Goal: Transaction & Acquisition: Obtain resource

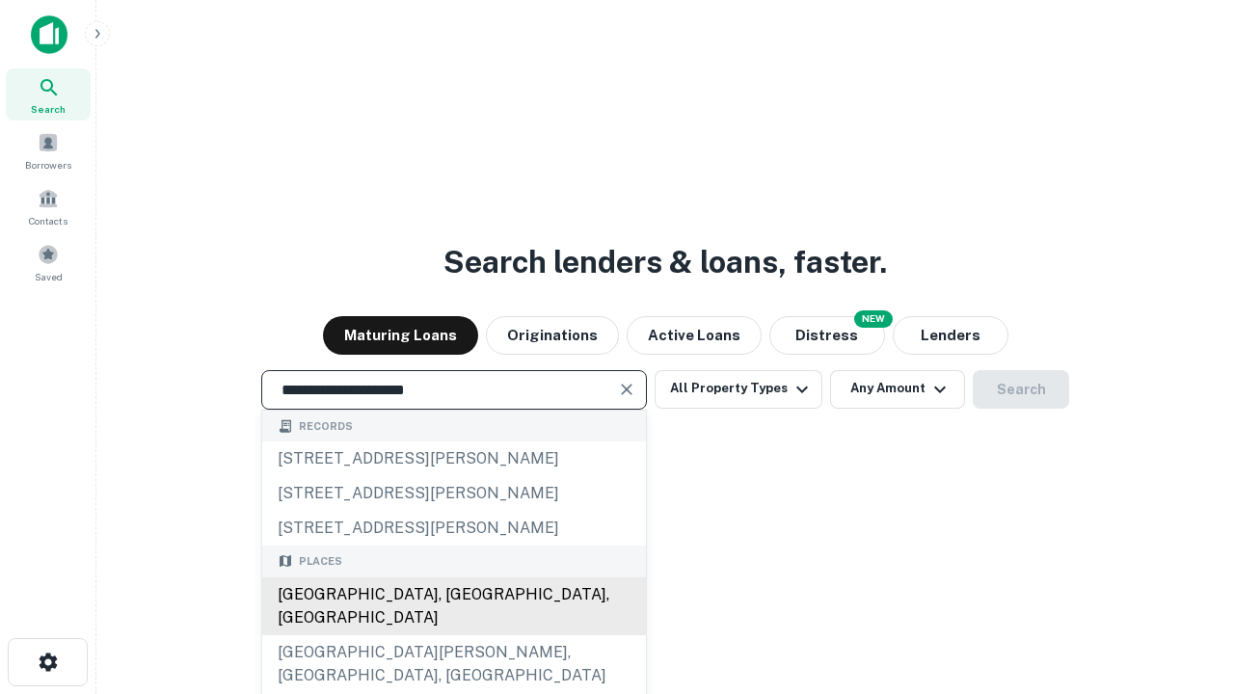
click at [453, 635] on div "[GEOGRAPHIC_DATA], [GEOGRAPHIC_DATA], [GEOGRAPHIC_DATA]" at bounding box center [454, 606] width 384 height 58
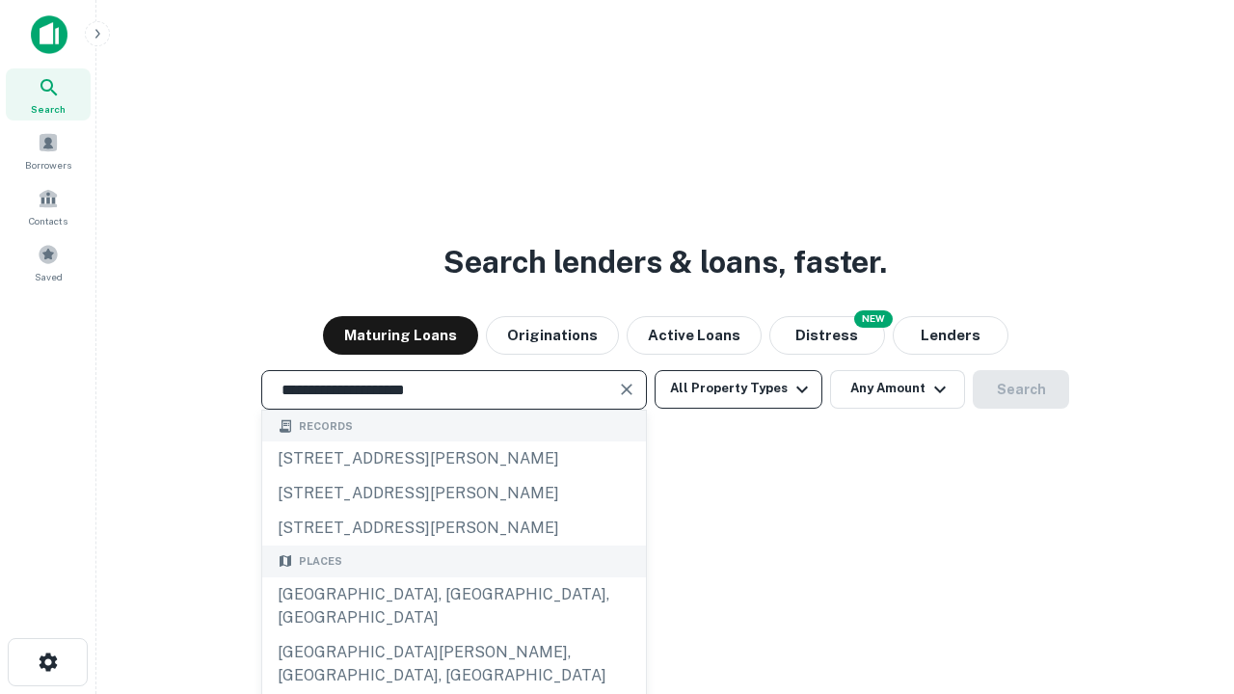
type input "**********"
click at [738, 388] on button "All Property Types" at bounding box center [738, 389] width 168 height 39
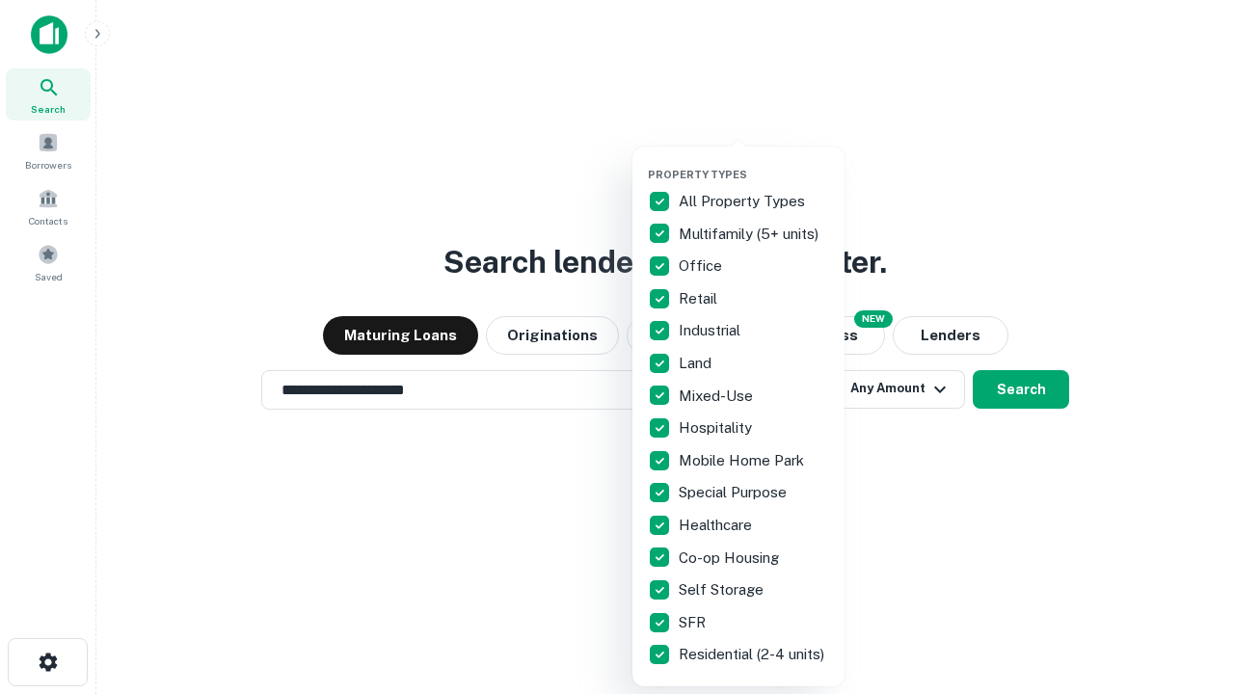
click at [754, 162] on button "button" at bounding box center [754, 162] width 212 height 1
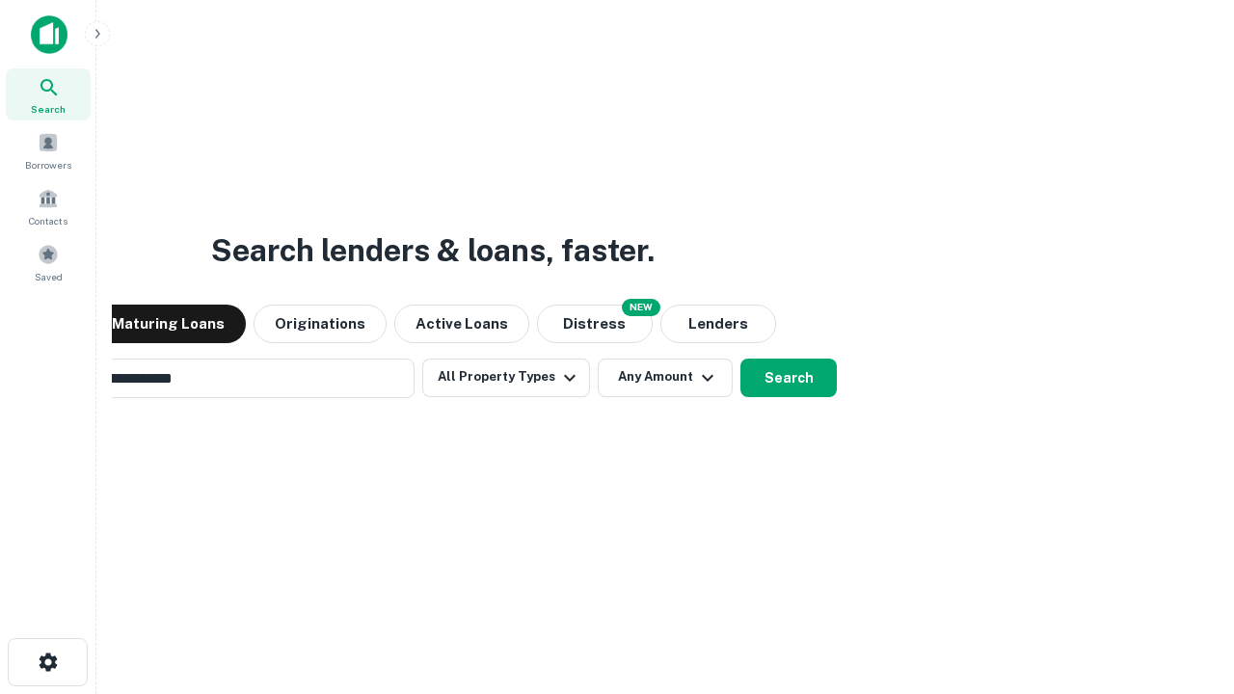
scroll to position [30, 0]
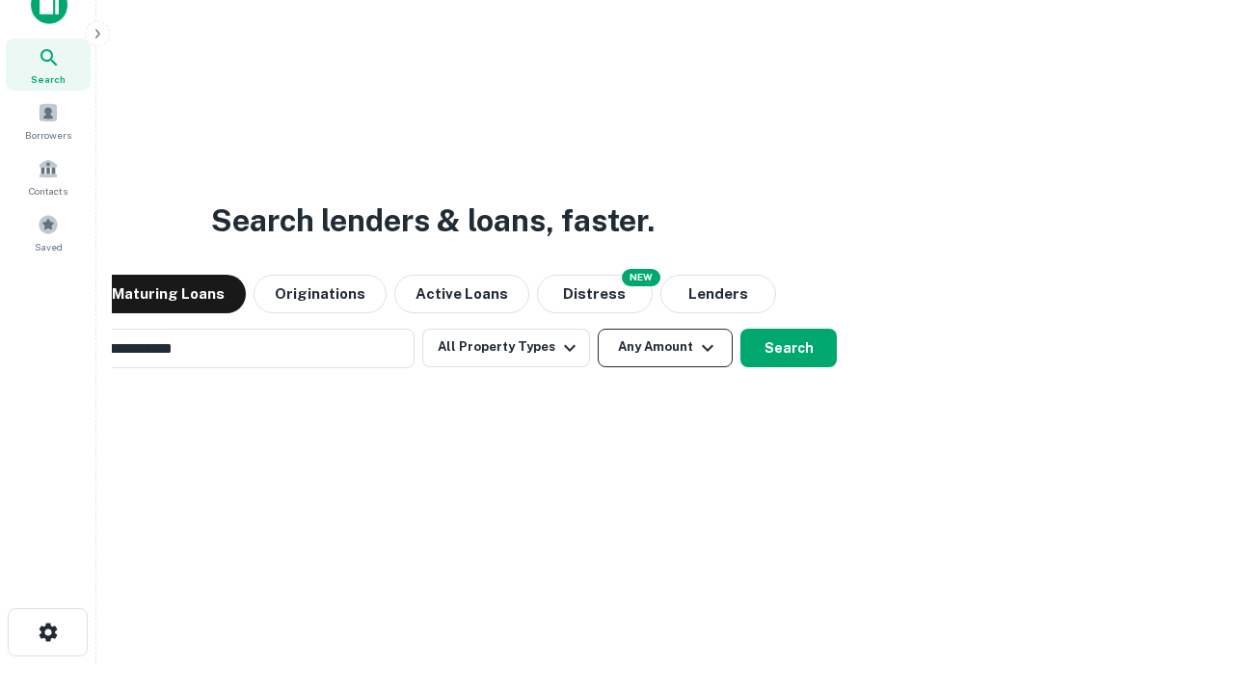
click at [598, 329] on button "Any Amount" at bounding box center [665, 348] width 135 height 39
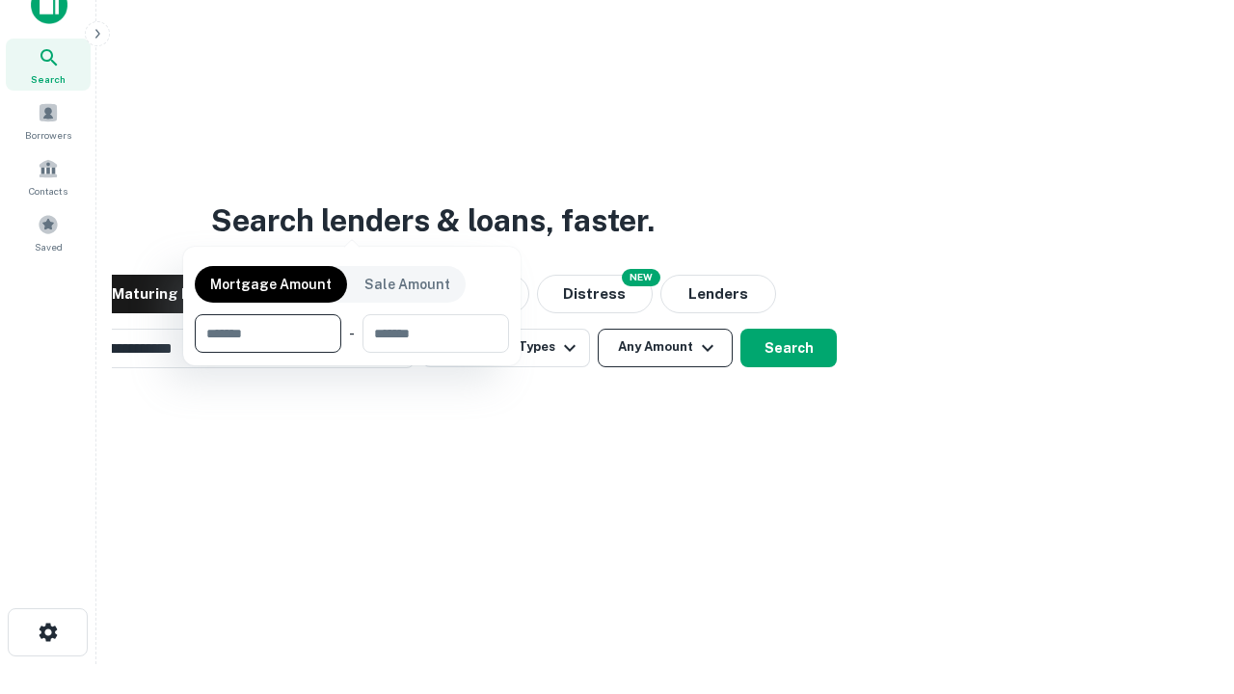
scroll to position [31, 0]
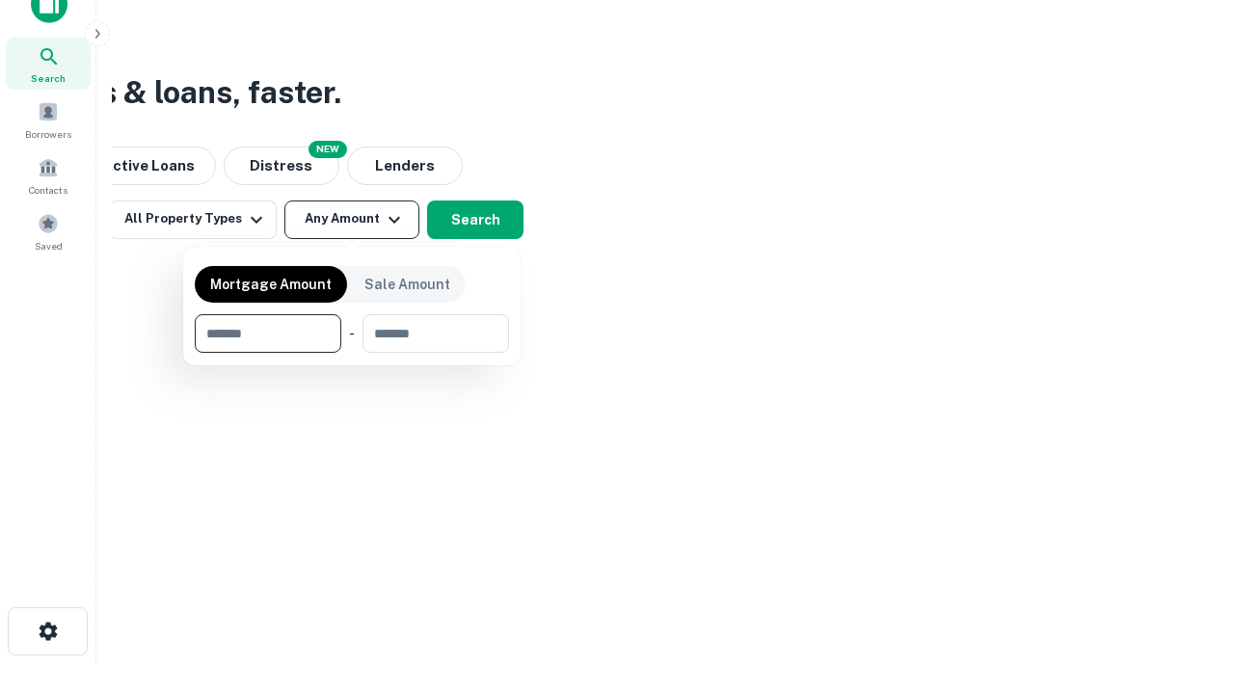
type input "*******"
click at [352, 353] on button "button" at bounding box center [352, 353] width 314 height 1
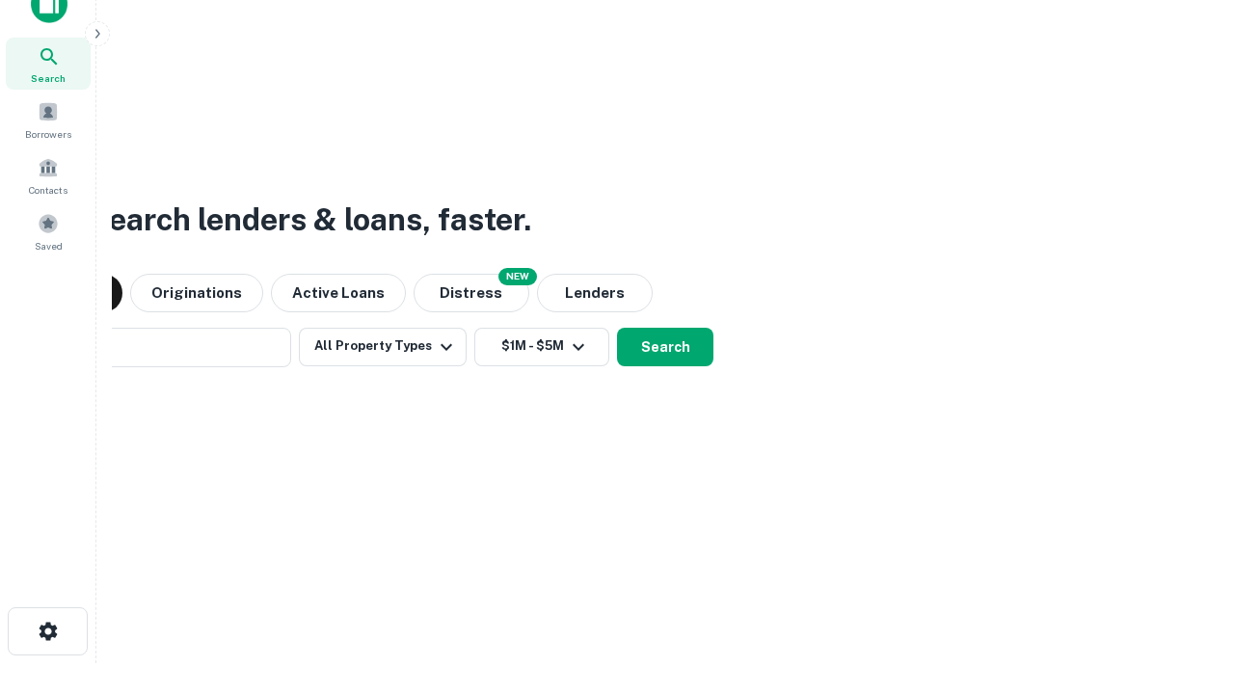
scroll to position [30, 0]
click at [617, 329] on button "Search" at bounding box center [665, 348] width 96 height 39
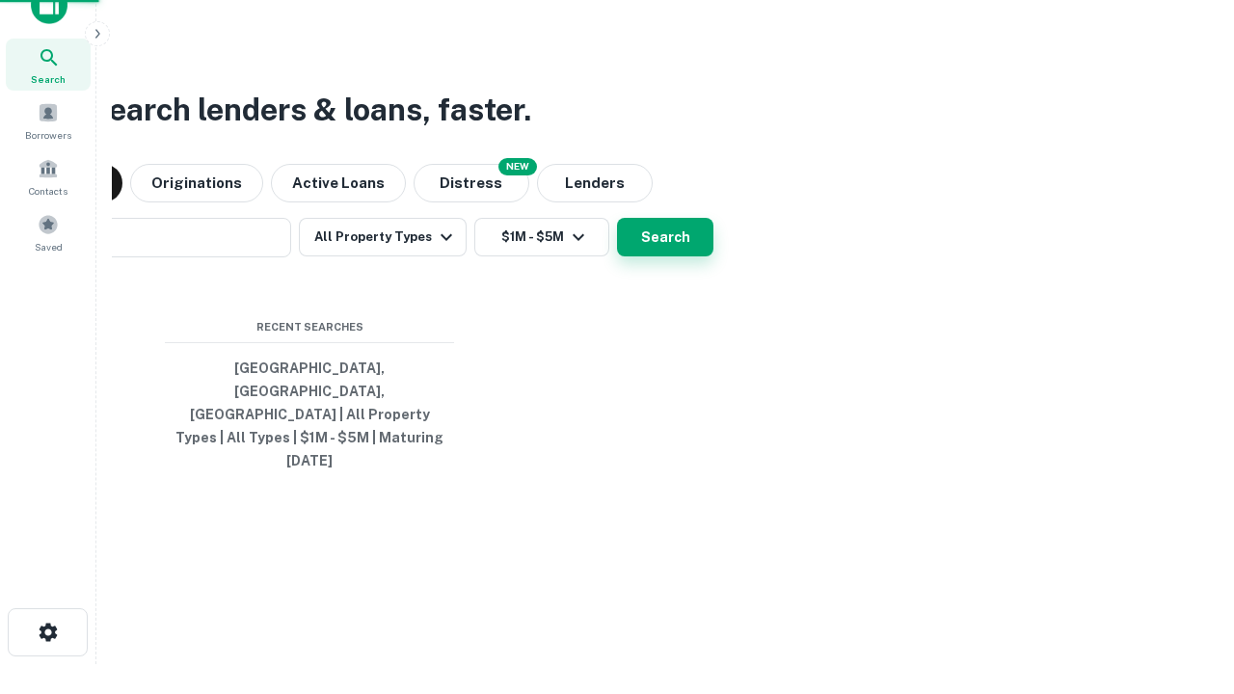
scroll to position [31, 0]
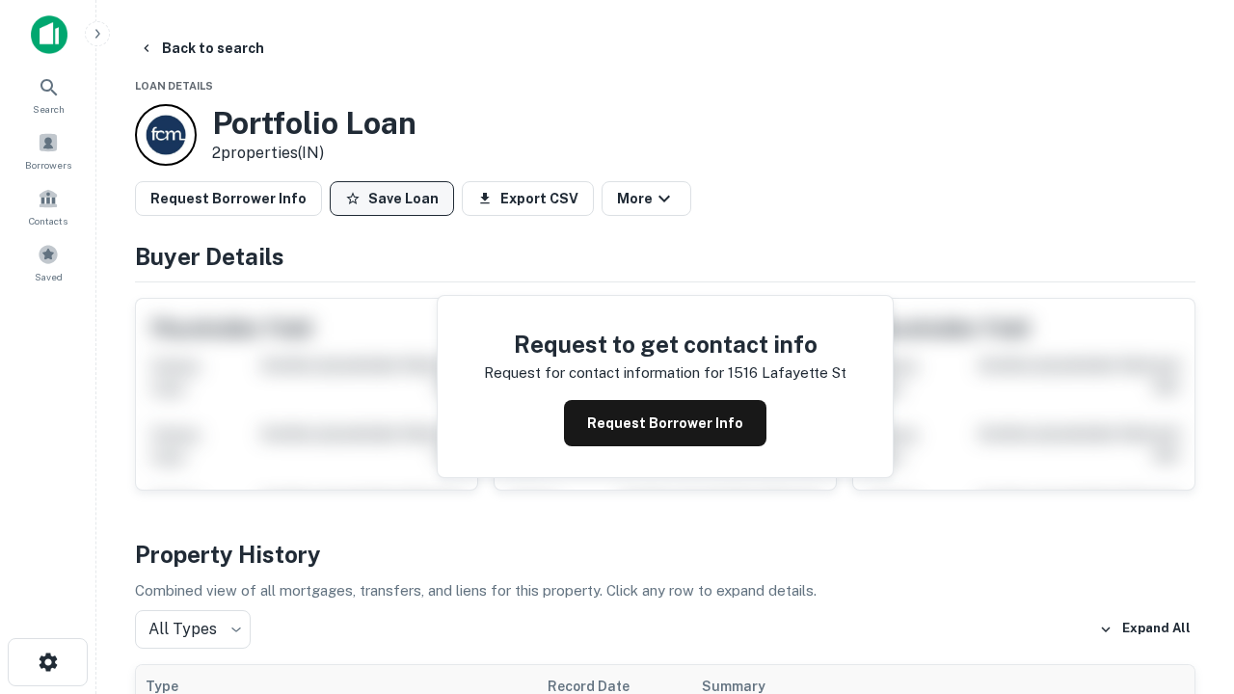
click at [391, 199] on button "Save Loan" at bounding box center [392, 198] width 124 height 35
click at [396, 199] on button "Save Loan" at bounding box center [392, 198] width 124 height 35
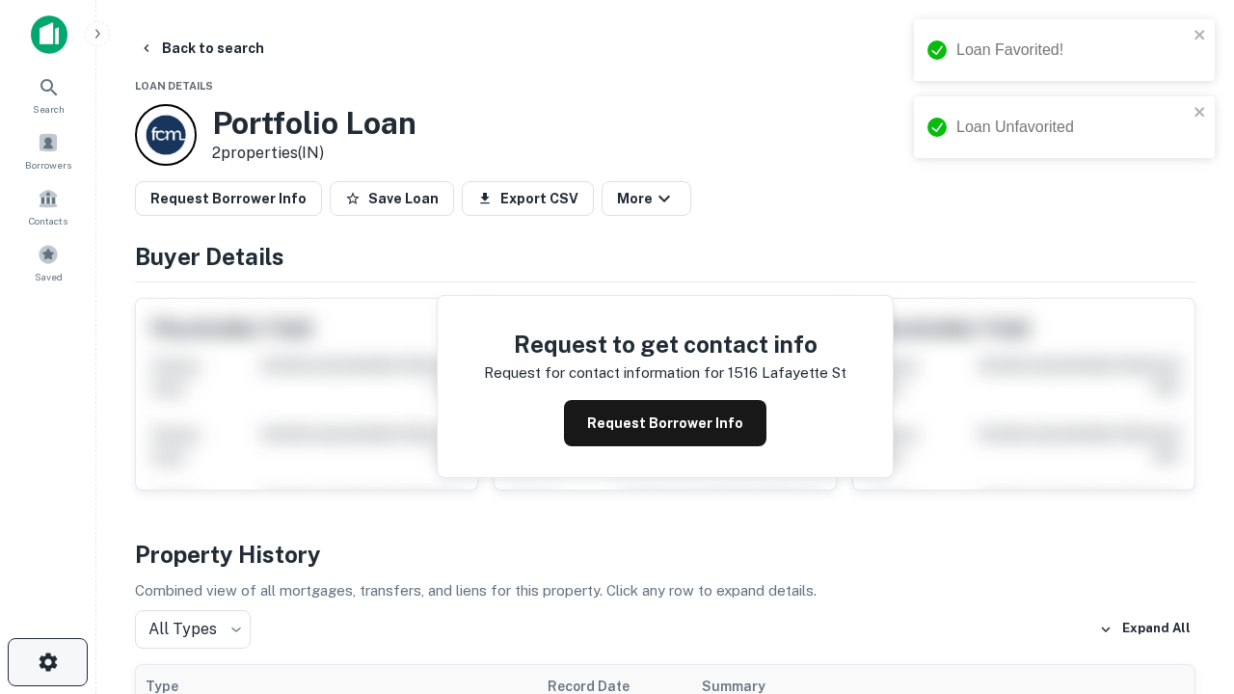
click at [47, 662] on icon "button" at bounding box center [48, 662] width 23 height 23
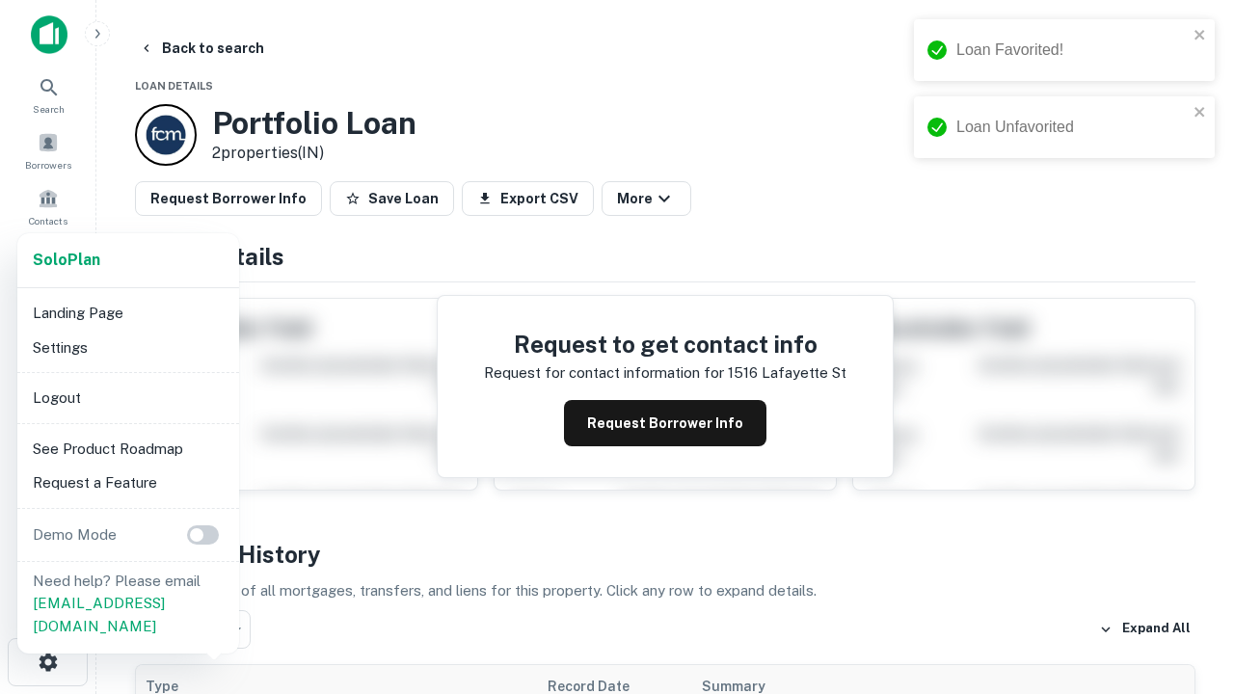
click at [127, 397] on li "Logout" at bounding box center [128, 398] width 206 height 35
